Goal: Task Accomplishment & Management: Complete application form

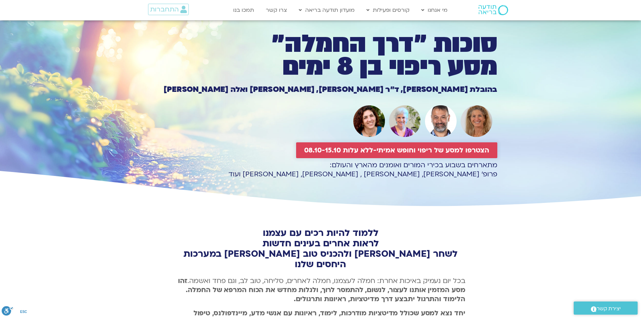
click at [395, 153] on span "הצטרפו למסע של ריפוי וחופש אמיתי-ללא עלות 08.10-15.10" at bounding box center [396, 150] width 185 height 8
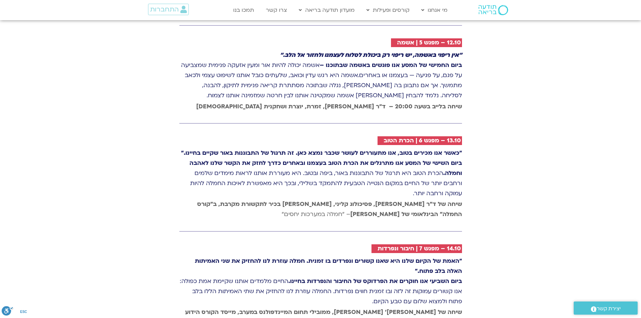
scroll to position [1447, 0]
click at [277, 10] on link "צרו קשר" at bounding box center [277, 10] width 28 height 13
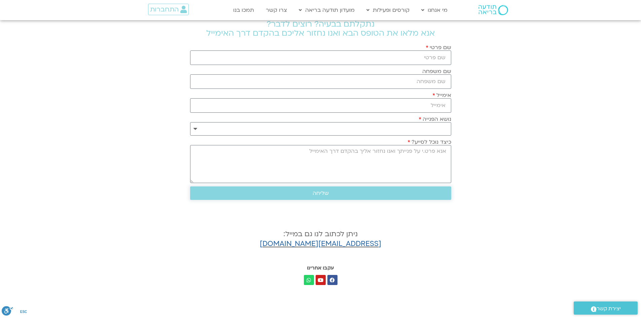
scroll to position [90, 0]
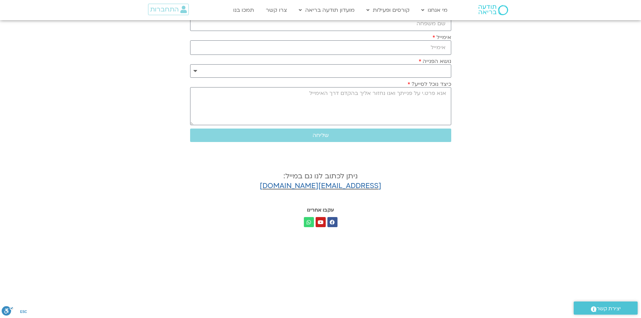
click at [309, 221] on icon at bounding box center [308, 222] width 5 height 5
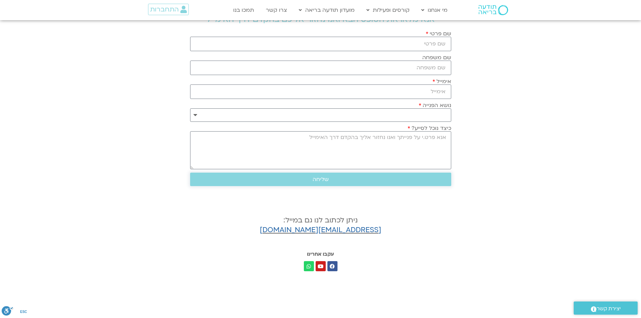
scroll to position [0, 0]
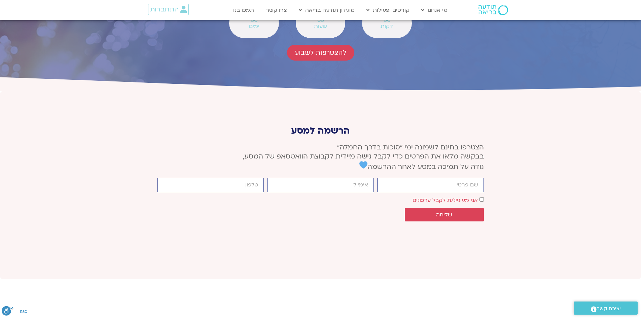
scroll to position [2525, 0]
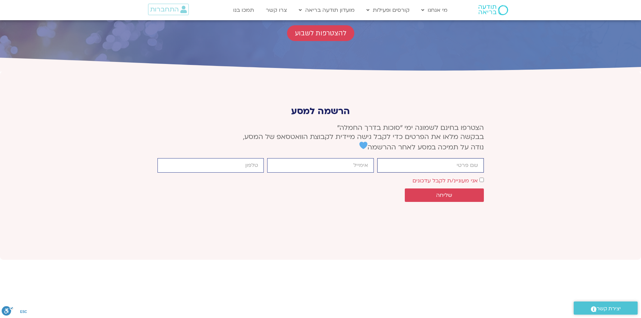
click at [438, 158] on input "firstname" at bounding box center [430, 165] width 107 height 14
type input "שמרית פרנקל"
type input "shfrenkel@gmail.com"
type input "0584224606"
click at [442, 189] on button "שליחה" at bounding box center [444, 195] width 79 height 13
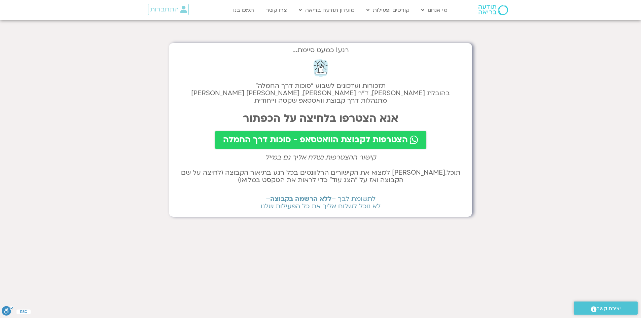
click at [280, 145] on span "הצטרפות לקבוצת הוואטסאפ - סוכות דרך החמלה" at bounding box center [315, 139] width 185 height 9
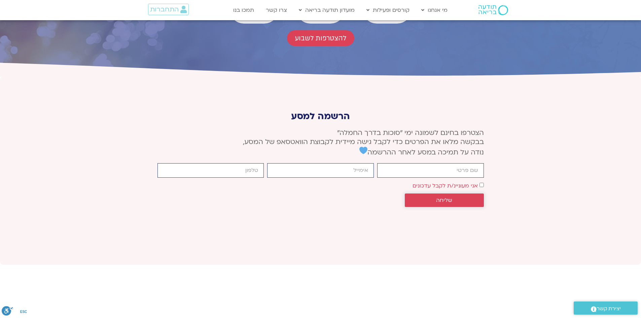
scroll to position [2525, 0]
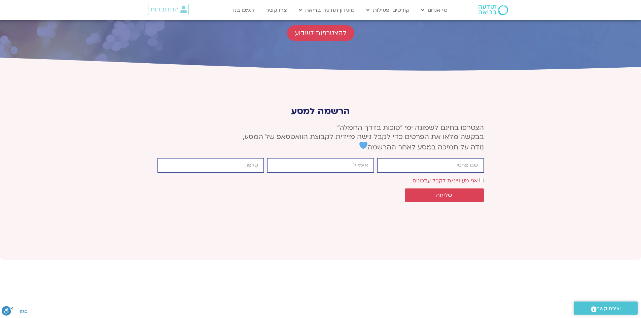
drag, startPoint x: 459, startPoint y: 95, endPoint x: 456, endPoint y: 99, distance: 4.8
click at [459, 158] on input "firstname" at bounding box center [430, 165] width 107 height 14
type input "[PERSON_NAME]"
type input "[EMAIL_ADDRESS][DOMAIN_NAME]"
type input "0584224606"
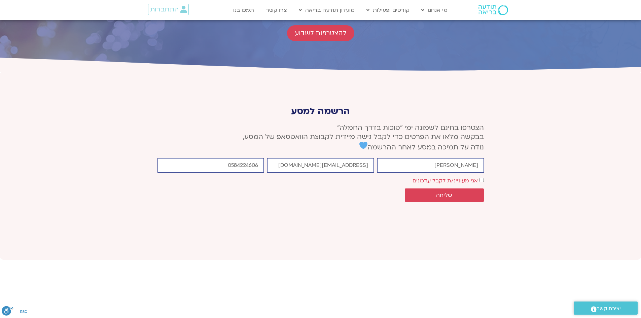
click at [478, 176] on span "אני מעוניינ/ת לקבל עדכונים" at bounding box center [448, 180] width 71 height 9
click at [446, 192] on span "שליחה" at bounding box center [444, 195] width 16 height 6
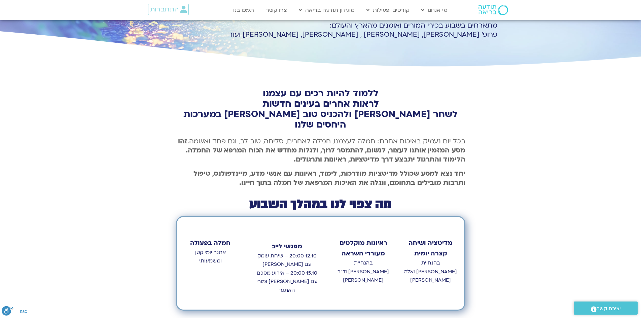
scroll to position [274, 0]
